Goal: Task Accomplishment & Management: Manage account settings

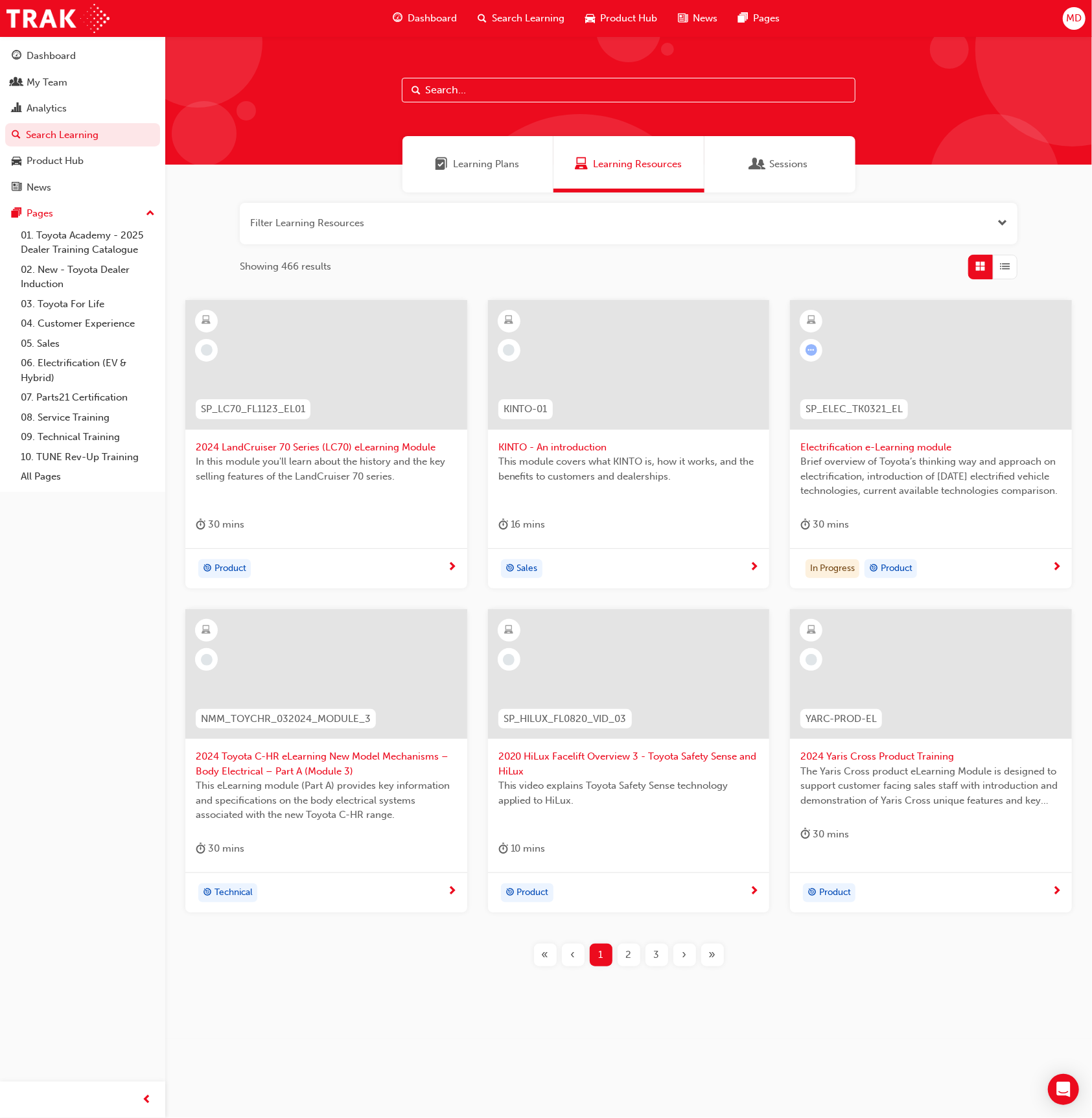
click at [469, 84] on input "text" at bounding box center [629, 90] width 454 height 25
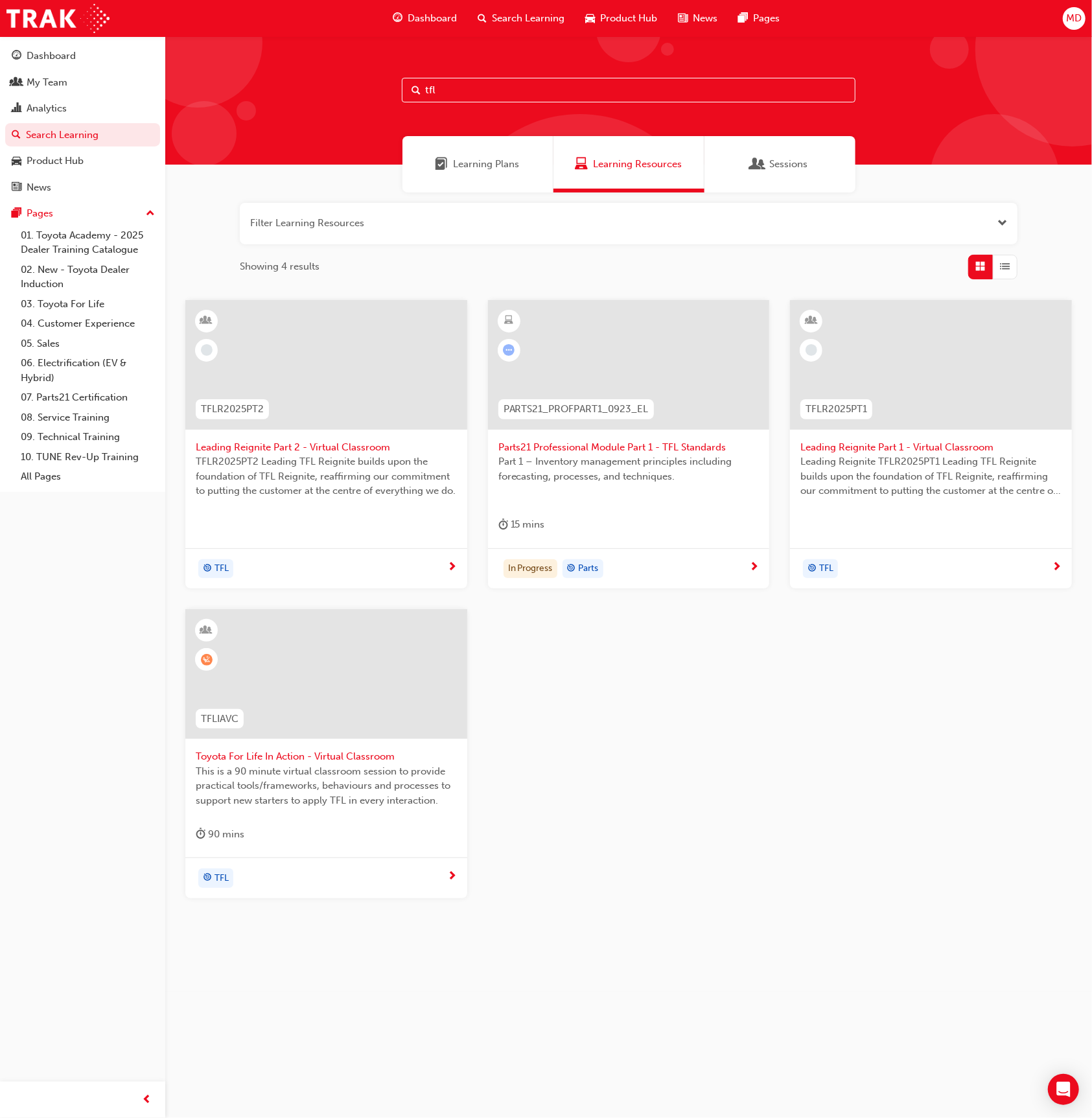
type input "tfl"
click at [399, 729] on div at bounding box center [327, 674] width 282 height 130
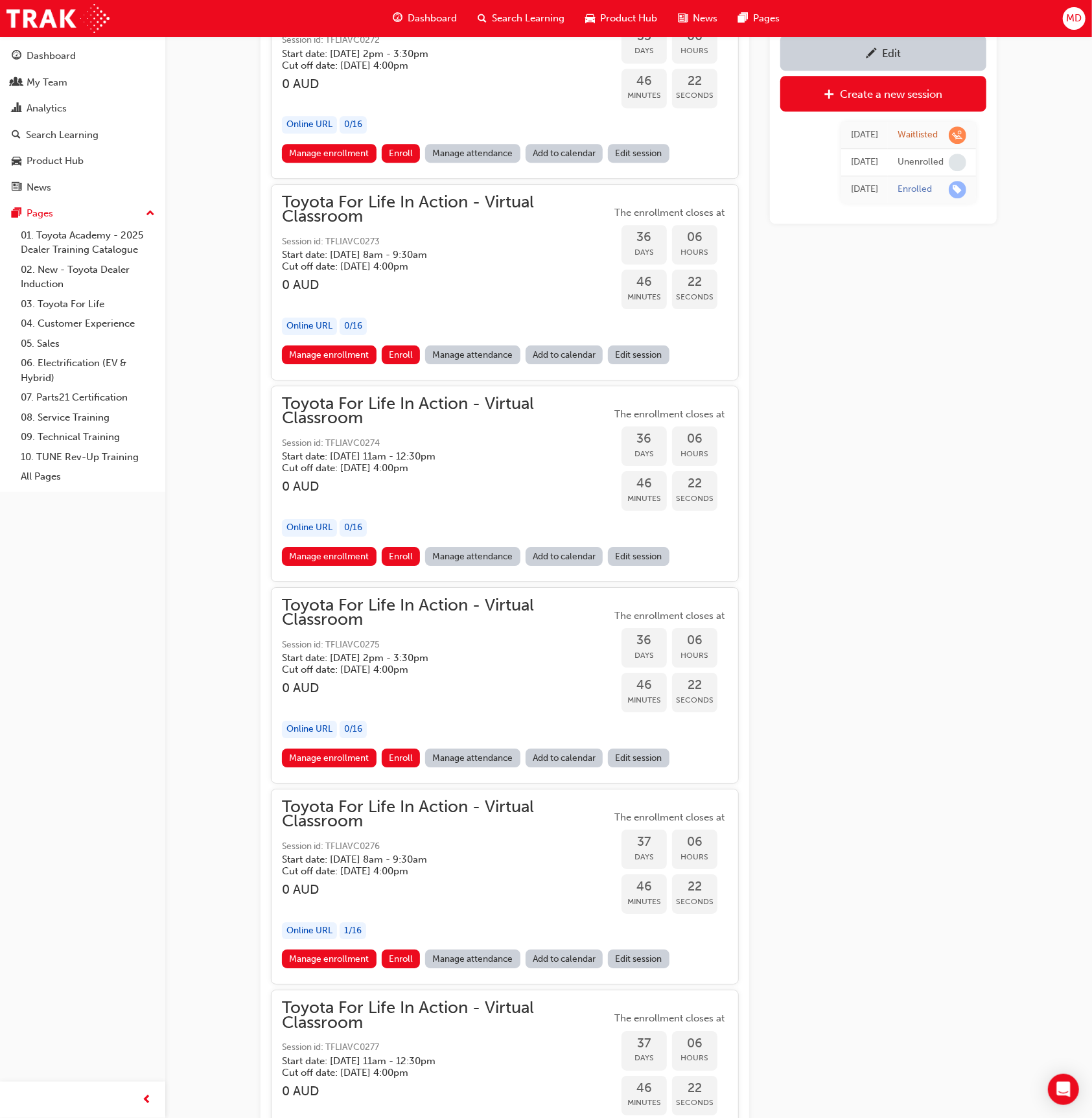
scroll to position [15998, 0]
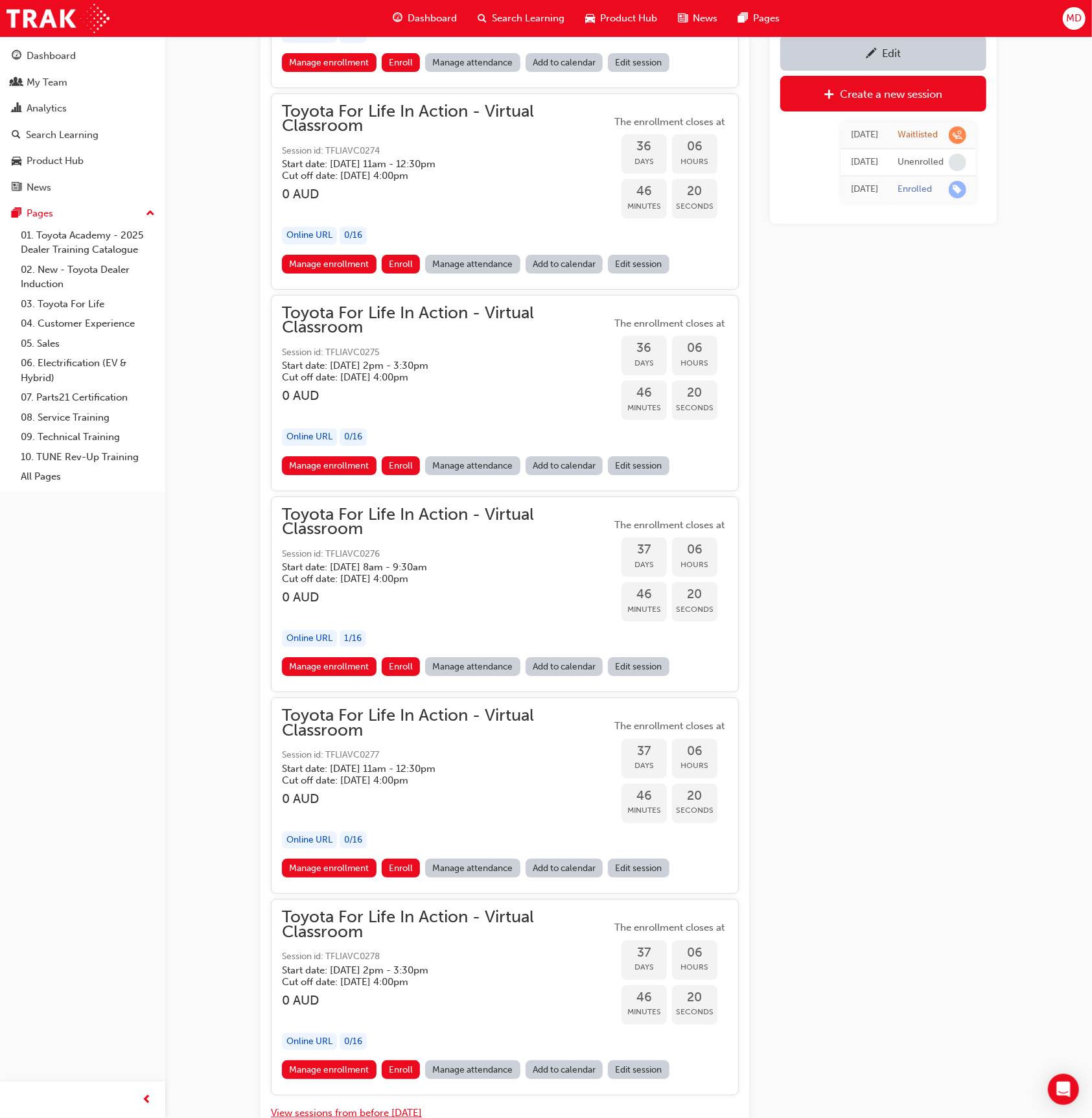
click at [343, 1105] on button "View sessions from before today" at bounding box center [346, 1113] width 151 height 15
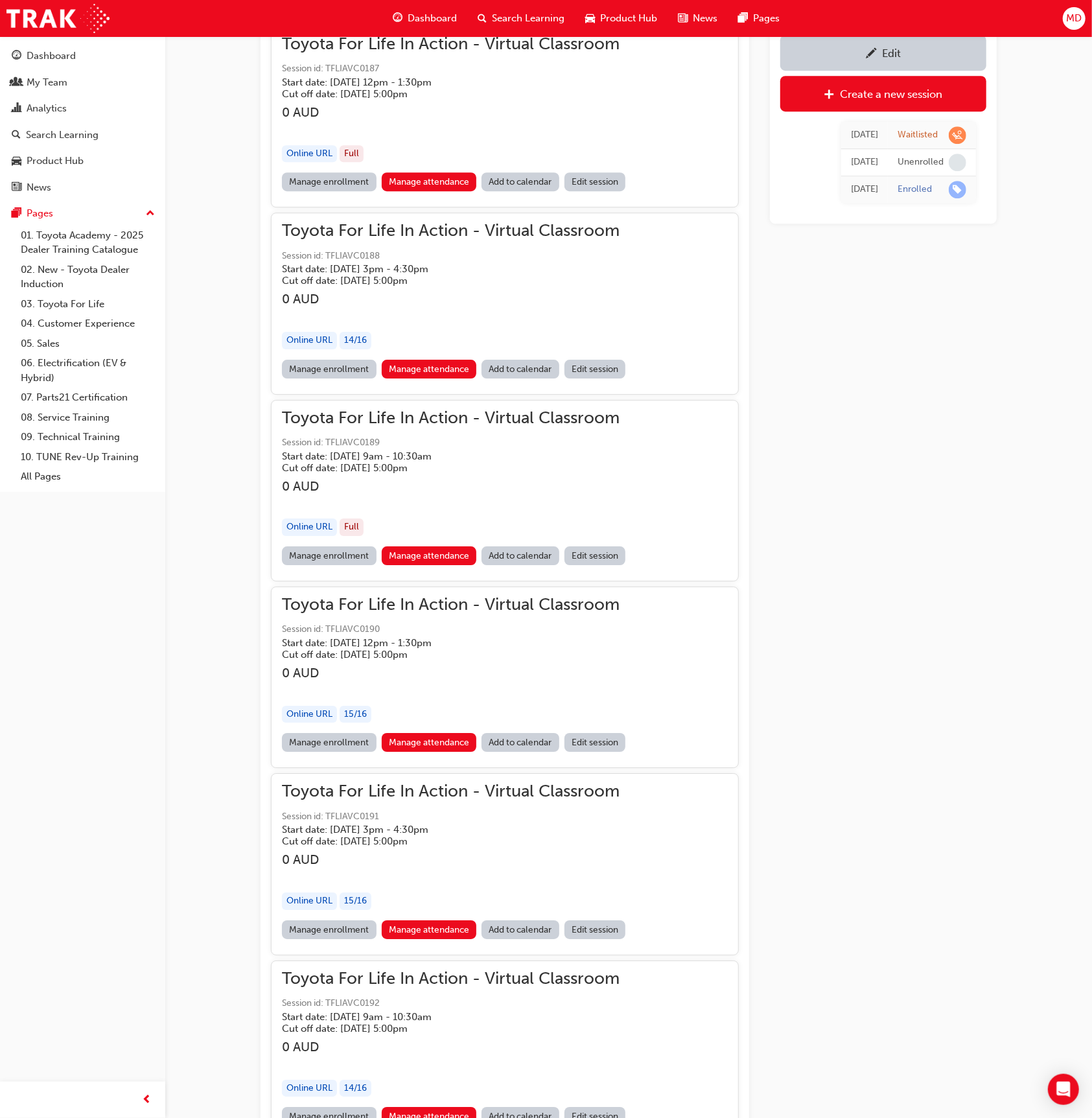
scroll to position [94086, 0]
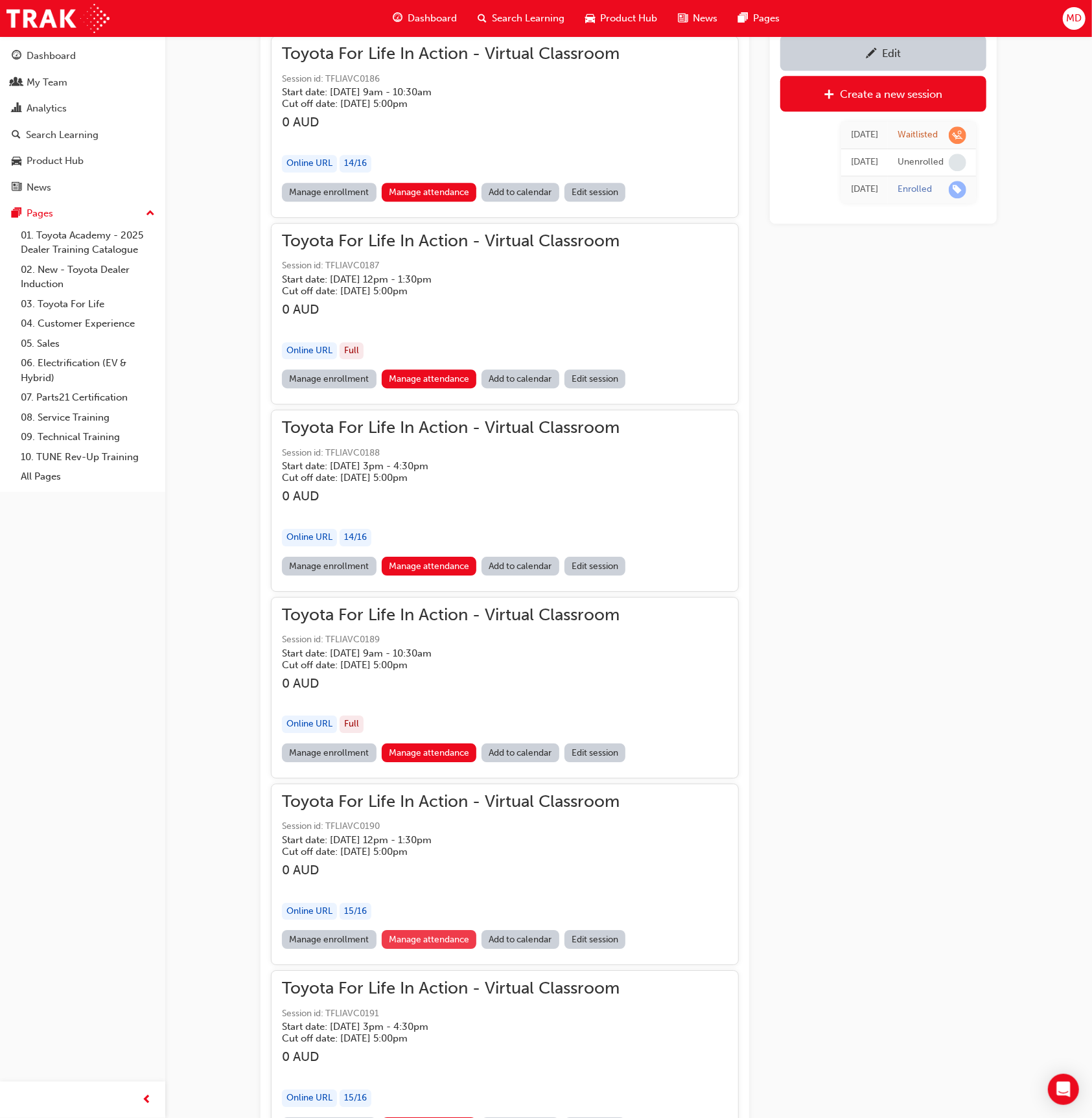
click at [452, 929] on link "Manage attendance" at bounding box center [429, 938] width 95 height 19
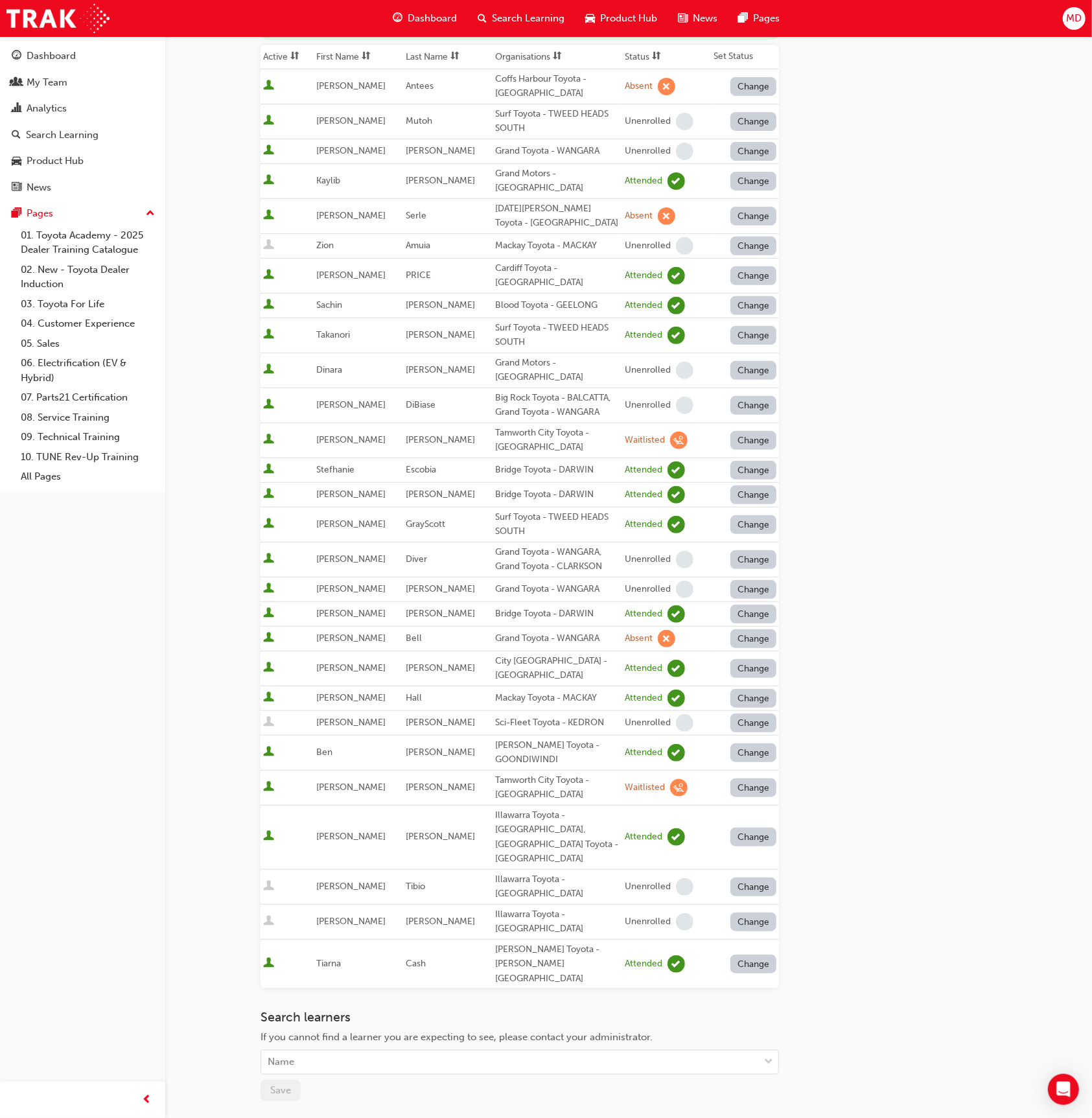
scroll to position [186, 0]
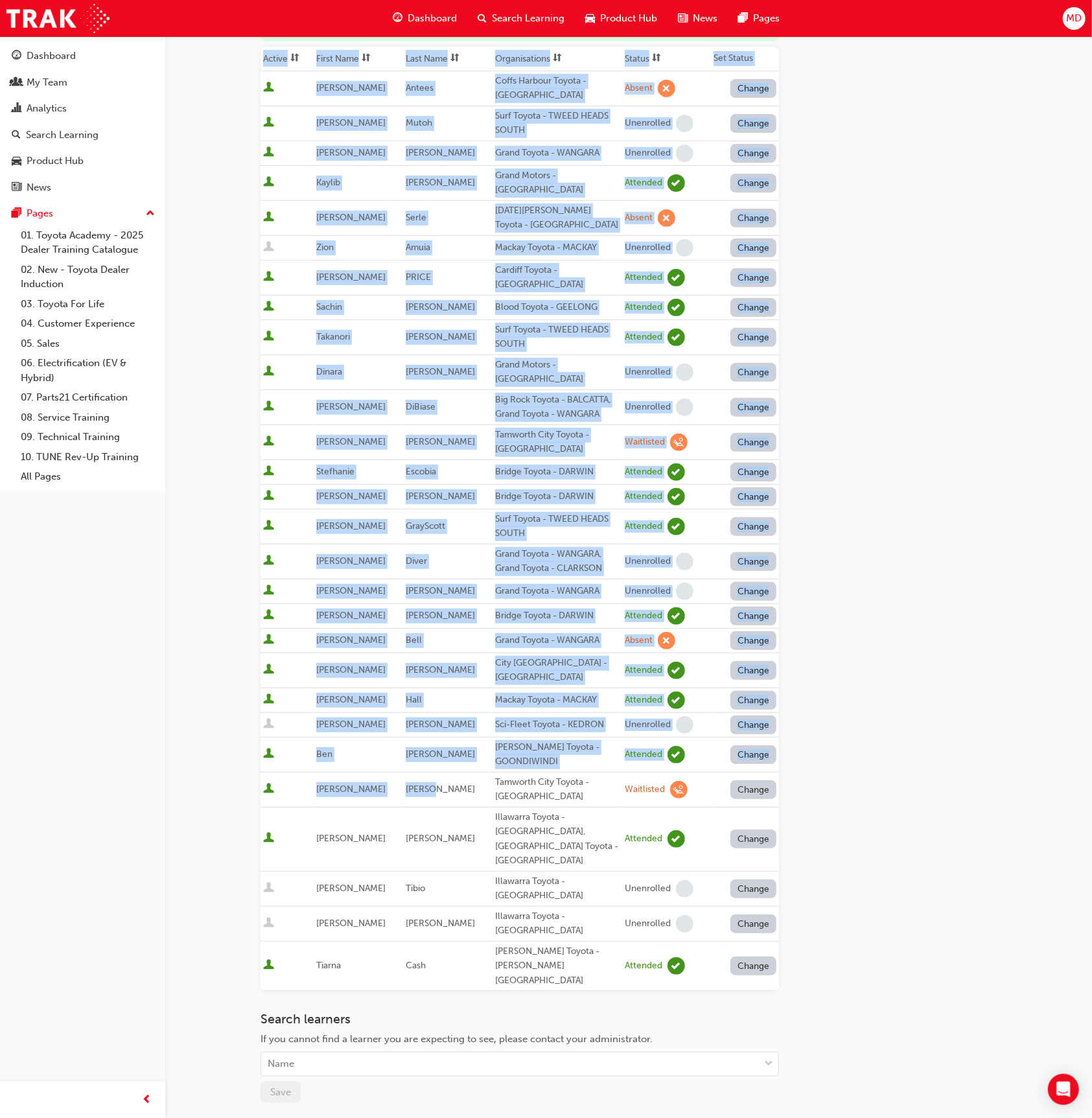
drag, startPoint x: 414, startPoint y: 725, endPoint x: 255, endPoint y: 717, distance: 159.2
click at [255, 717] on div "Go to session detail page Manage attendance for Toyota For Life In Action - Vir…" at bounding box center [629, 547] width 778 height 1393
click at [393, 772] on td "JEREMY" at bounding box center [358, 789] width 90 height 35
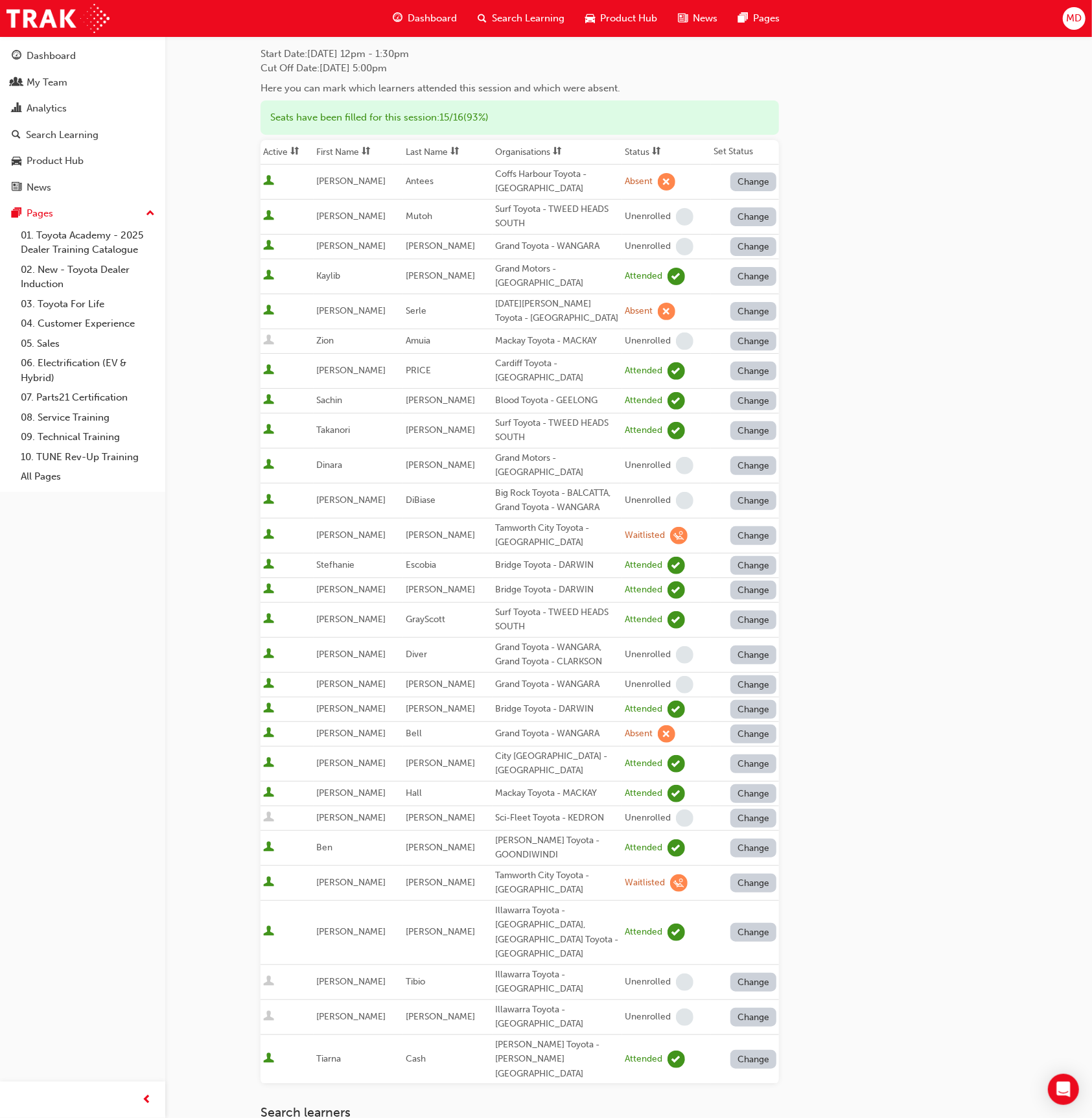
scroll to position [156, 0]
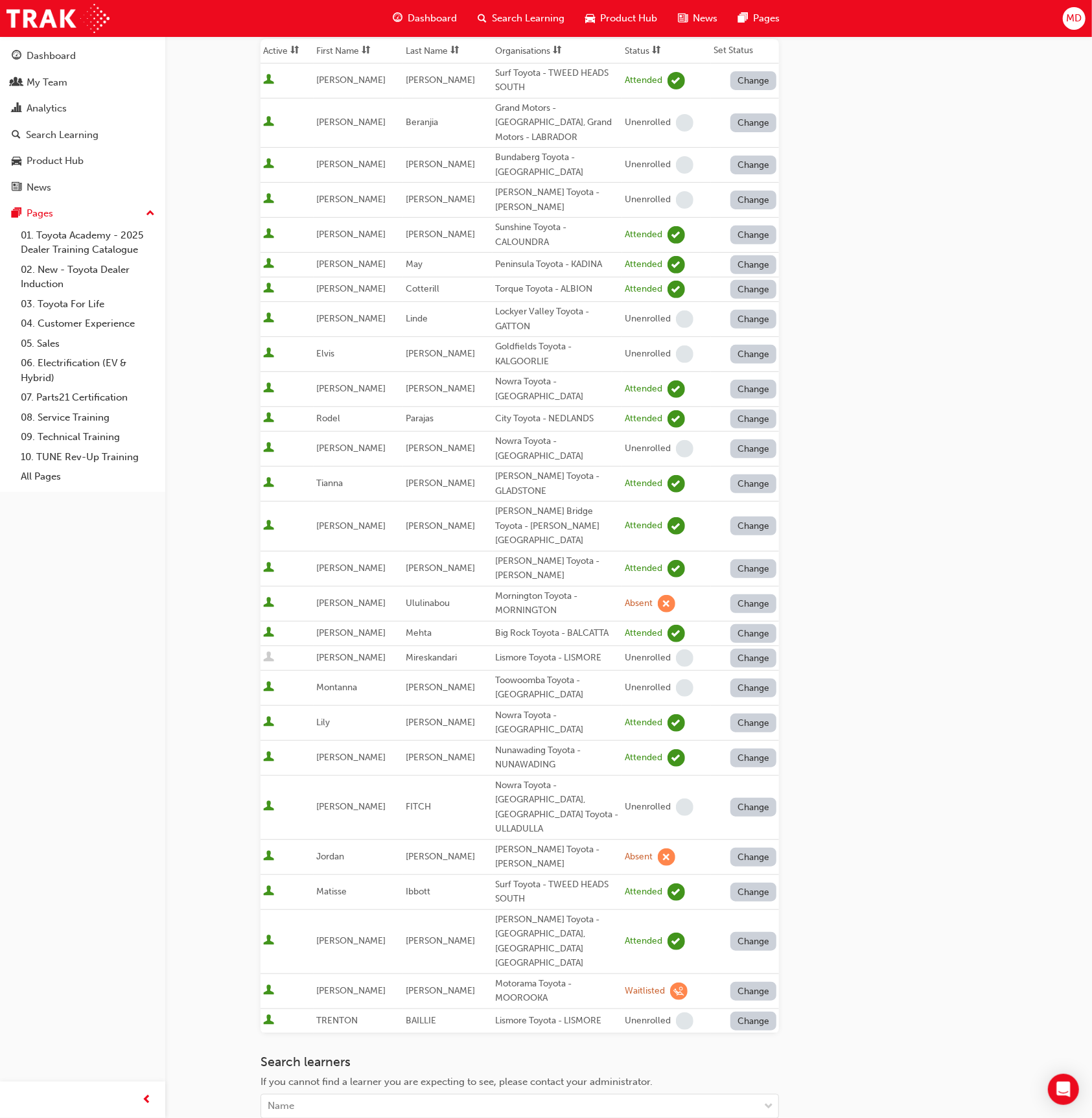
scroll to position [200, 0]
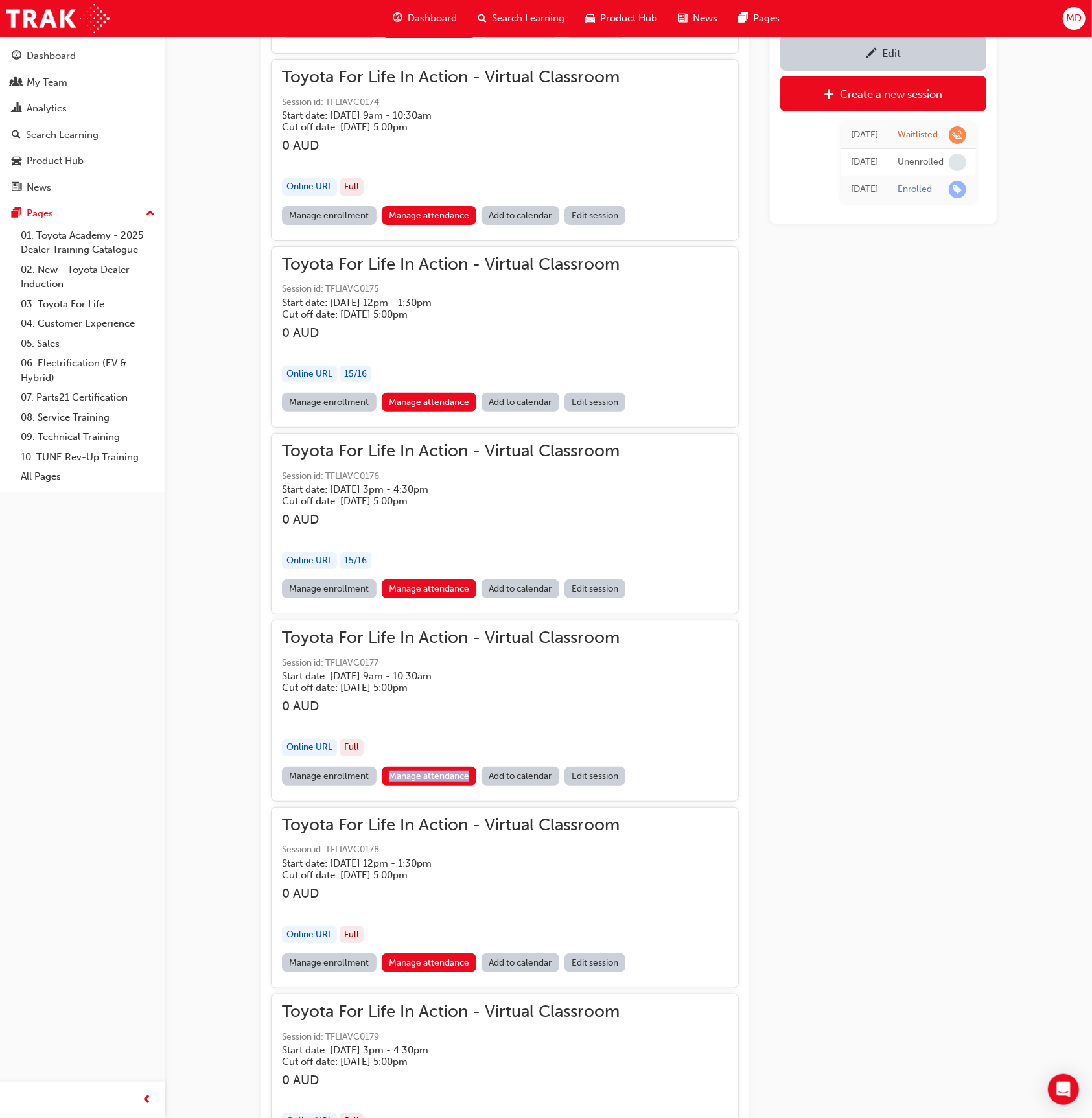
scroll to position [91823, 0]
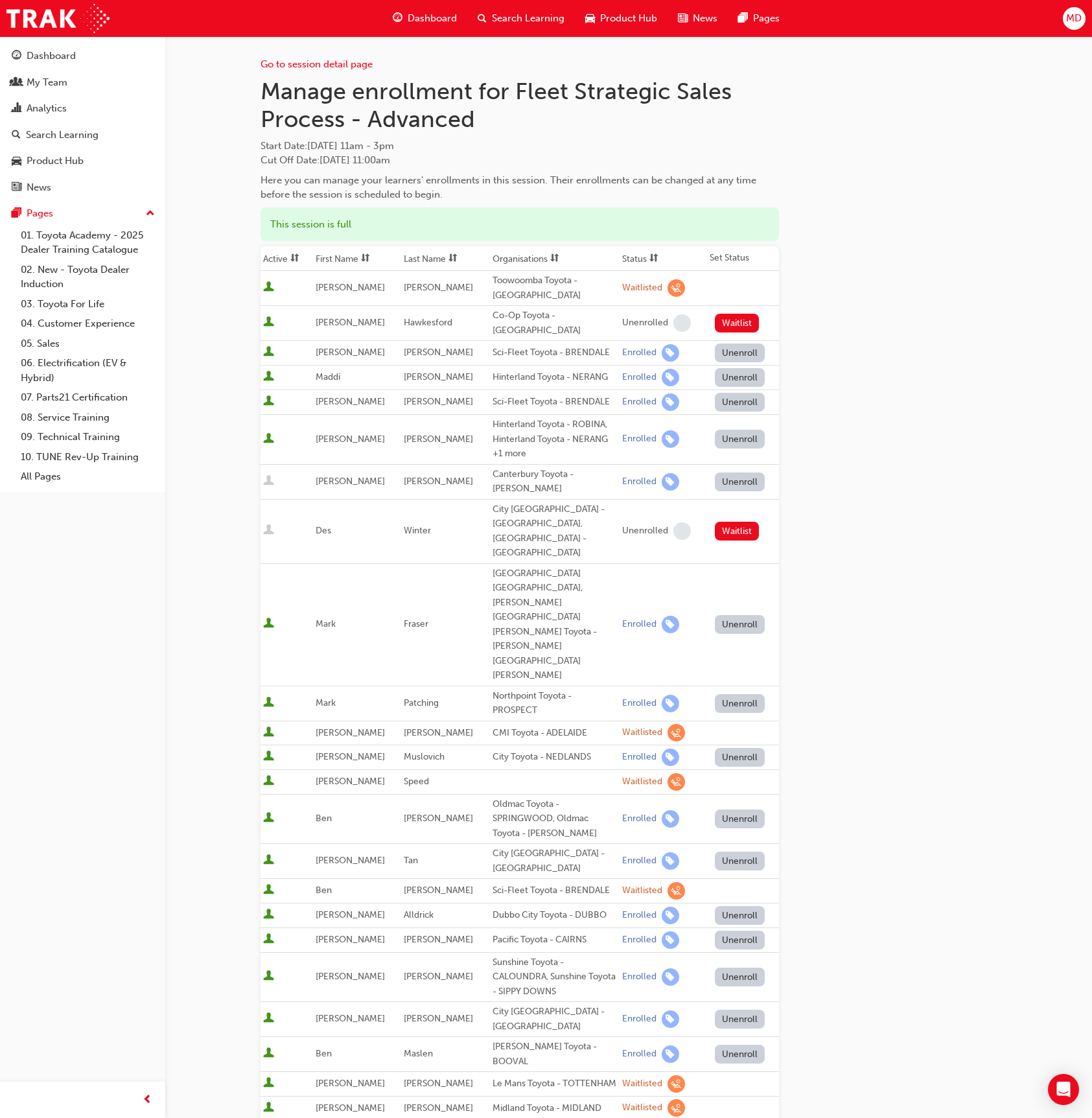
scroll to position [125, 0]
